Goal: Task Accomplishment & Management: Manage account settings

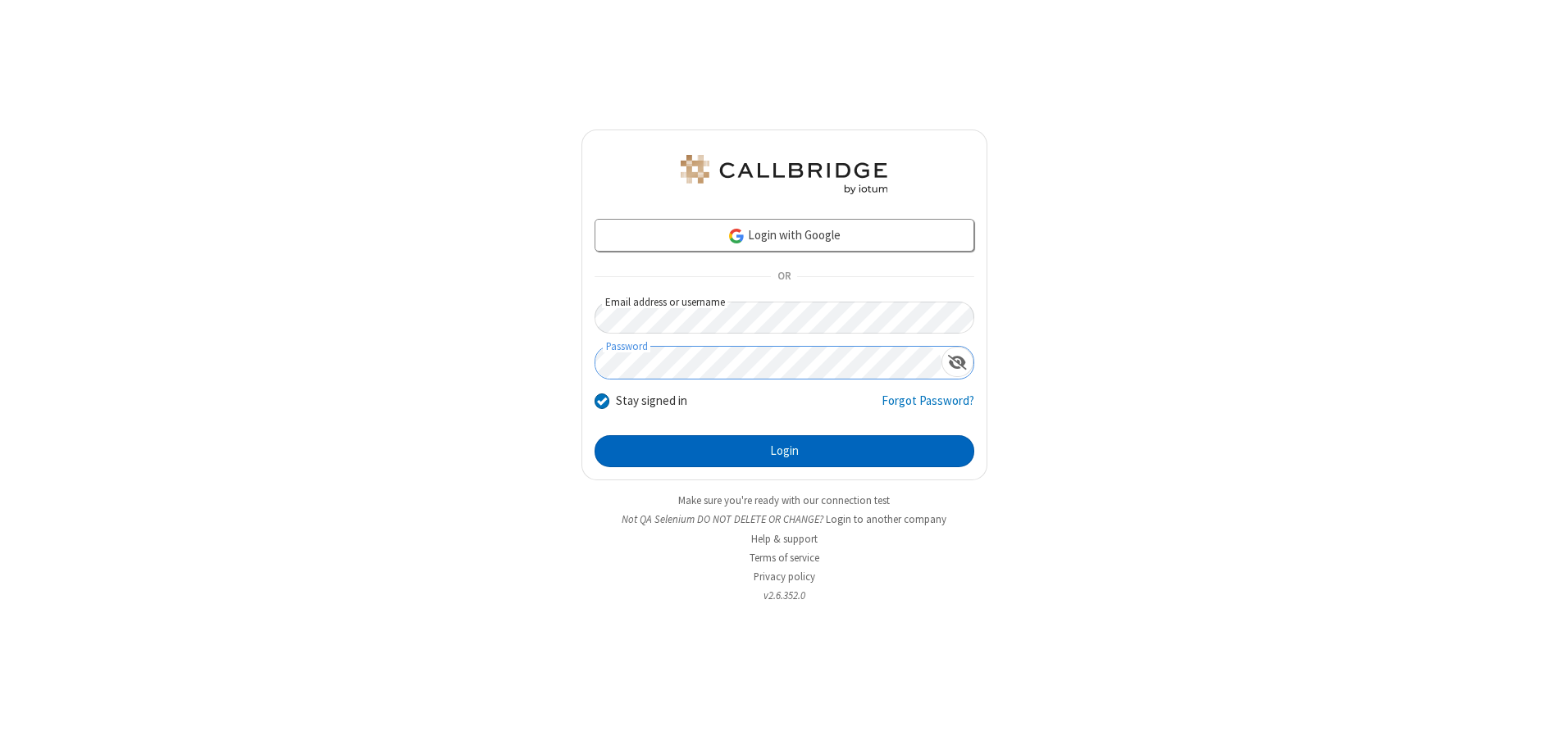
click at [784, 451] on button "Login" at bounding box center [784, 451] width 379 height 33
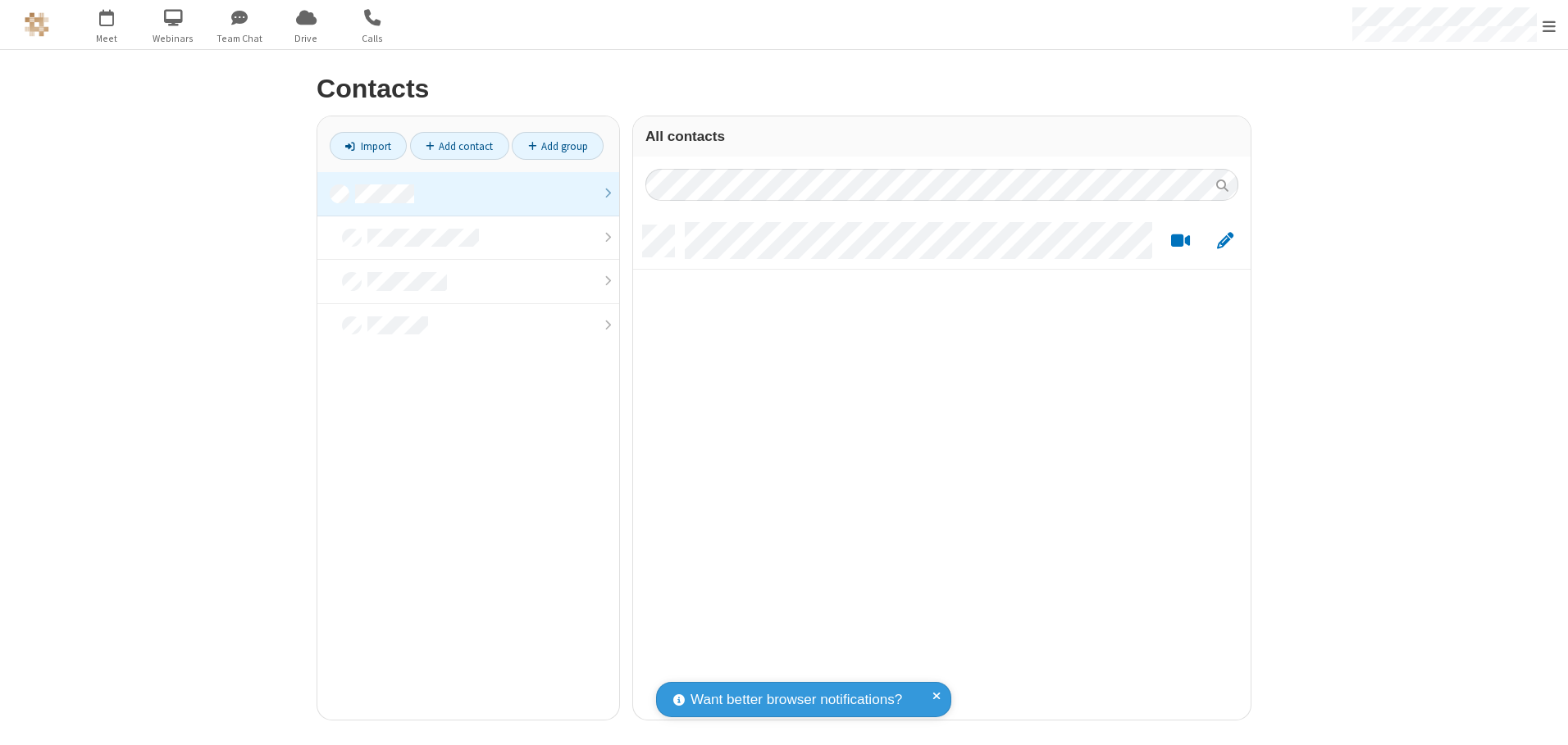
scroll to position [494, 605]
click at [469, 194] on link at bounding box center [469, 195] width 302 height 45
click at [459, 146] on link "Add contact" at bounding box center [459, 146] width 99 height 28
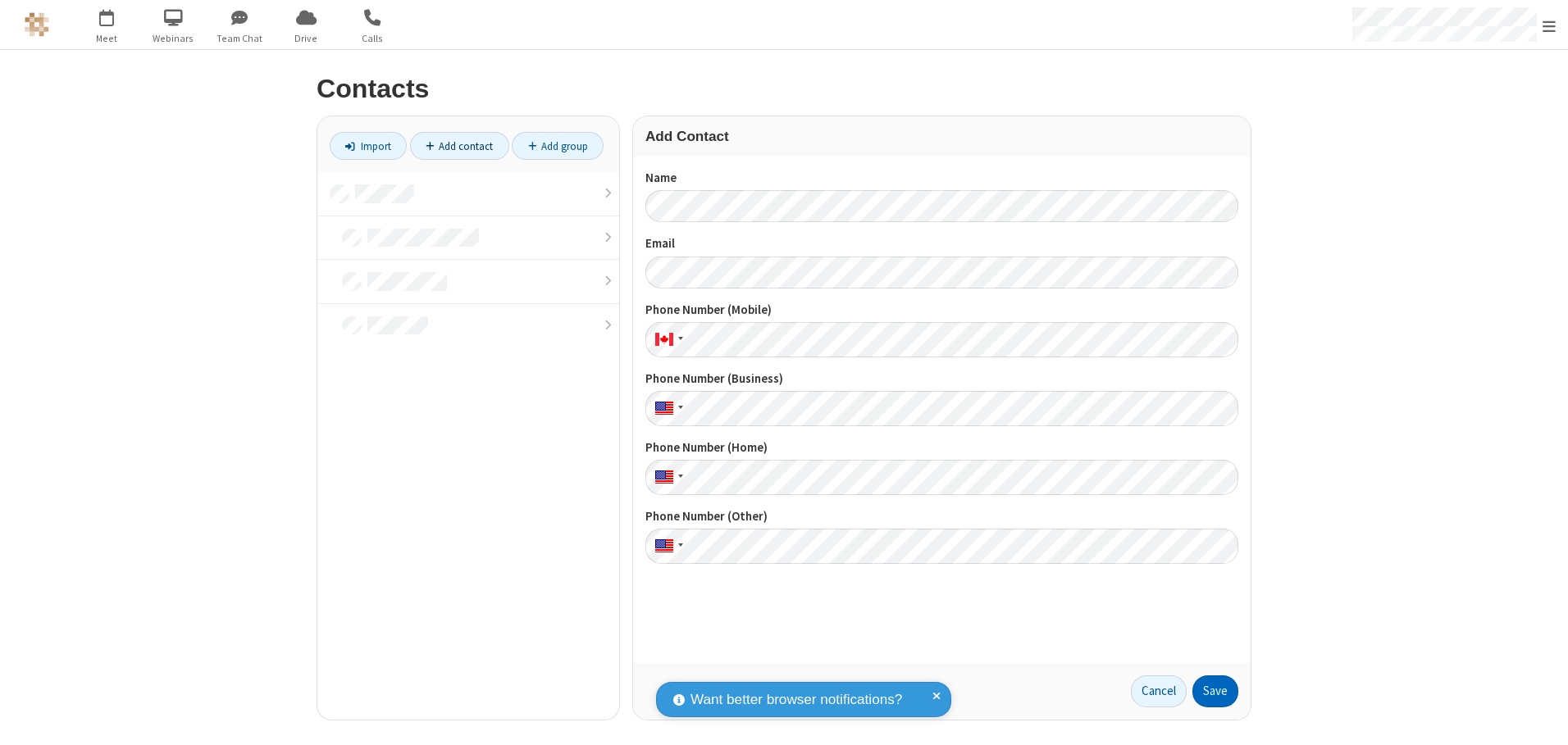
click at [1215, 691] on button "Save" at bounding box center [1215, 691] width 46 height 33
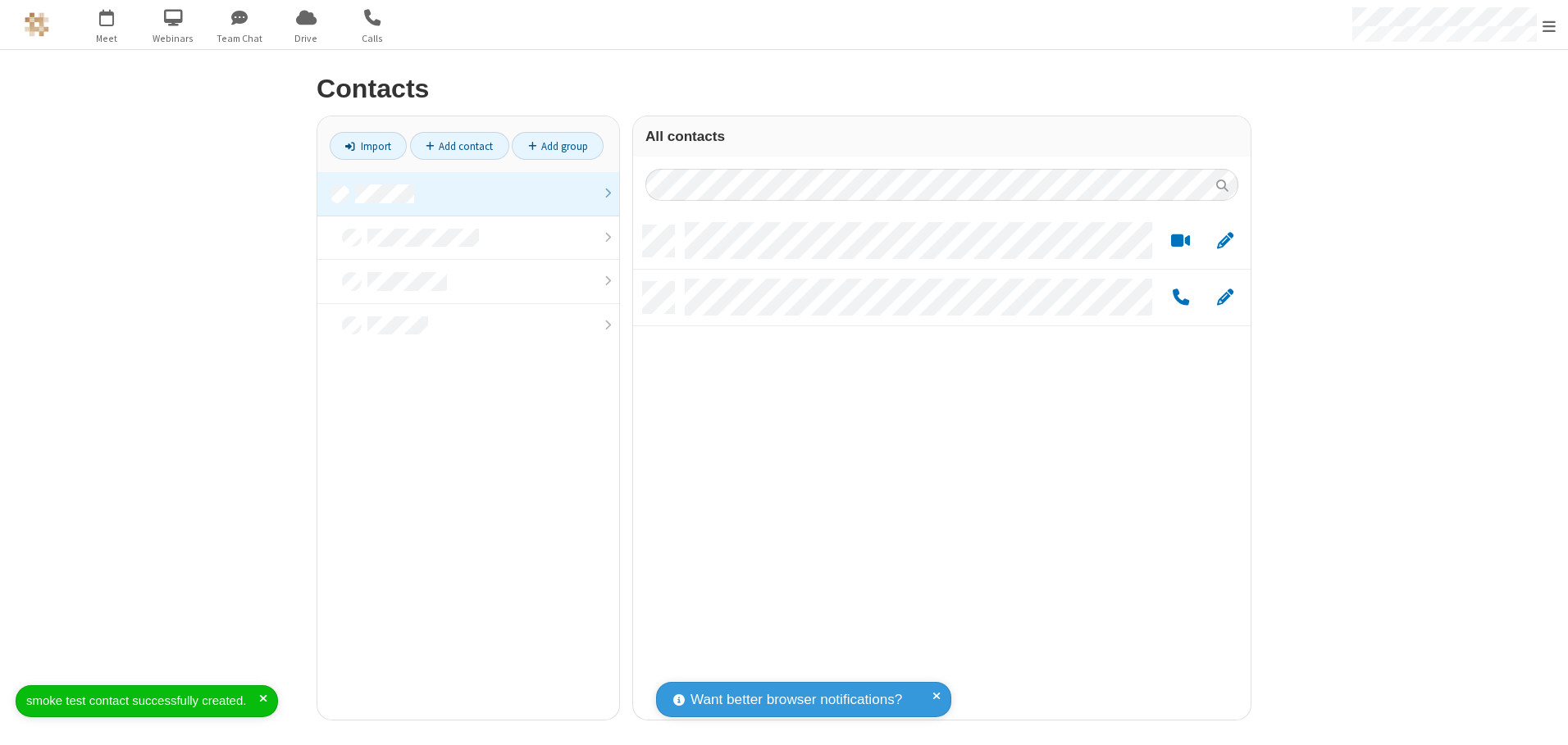
scroll to position [494, 605]
